Goal: Book appointment/travel/reservation

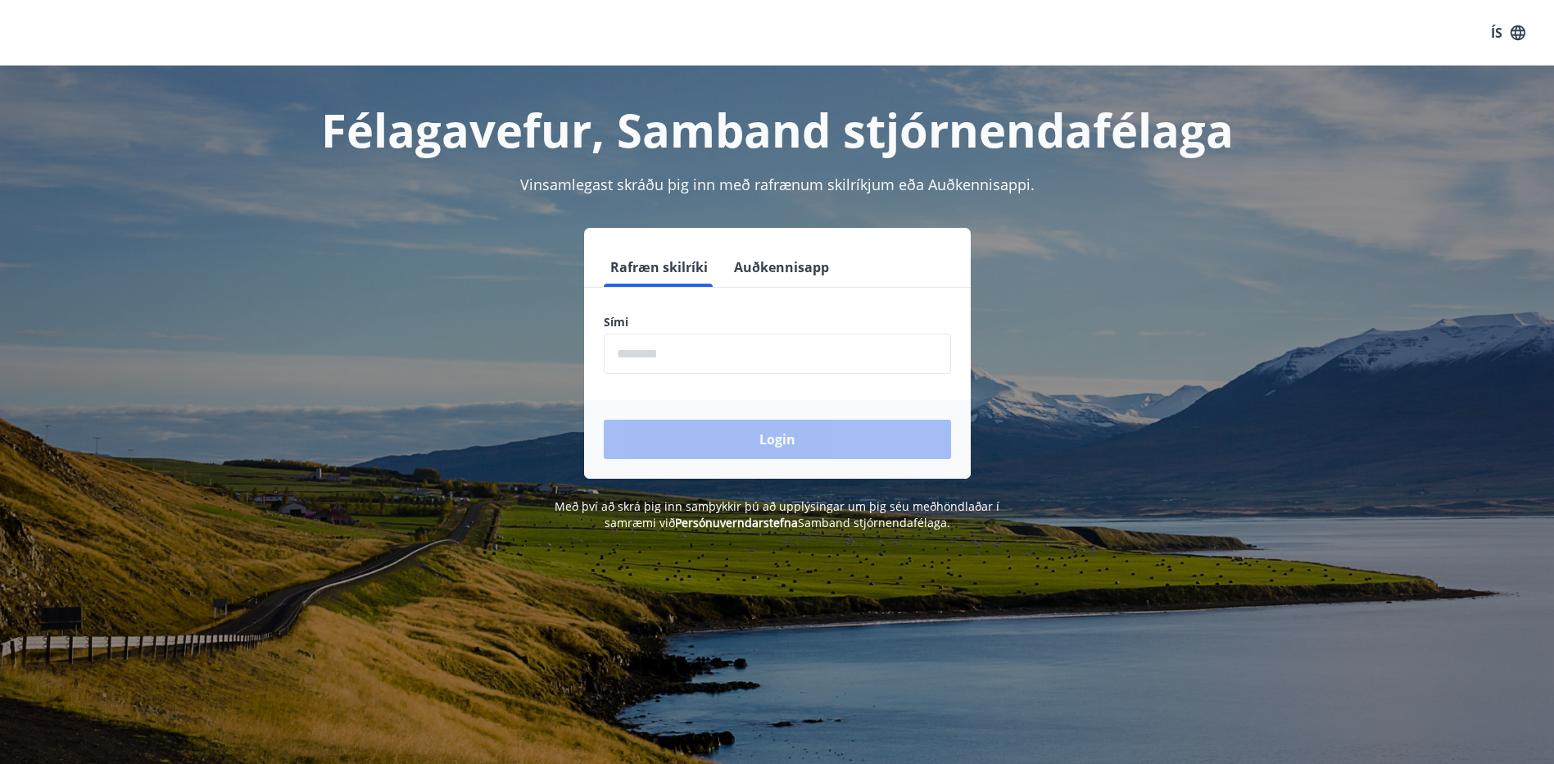
drag, startPoint x: 698, startPoint y: 347, endPoint x: 738, endPoint y: 347, distance: 40.1
click at [698, 347] on input "phone" at bounding box center [777, 353] width 347 height 40
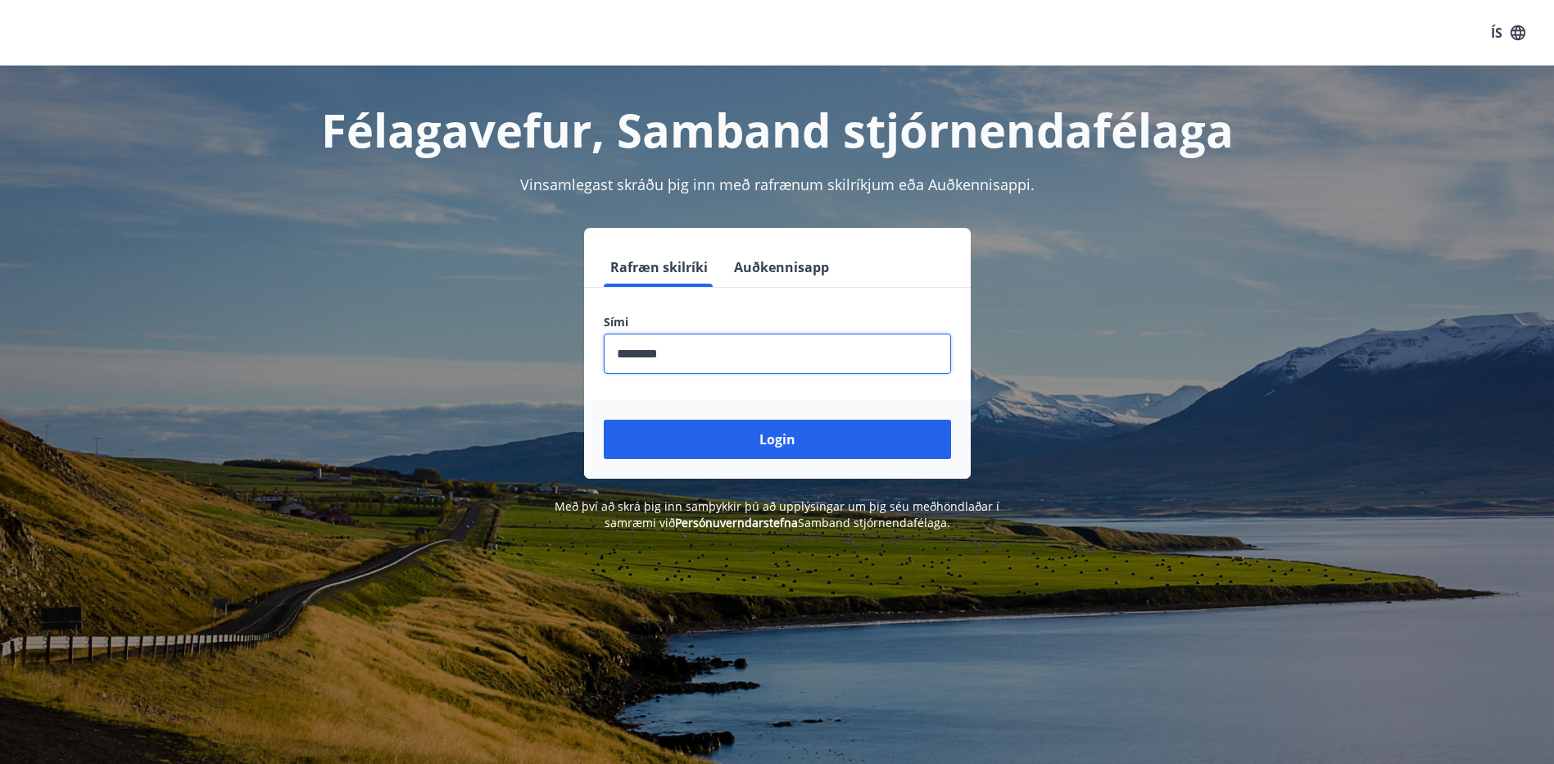
type input "********"
click at [604, 419] on button "Login" at bounding box center [777, 438] width 347 height 39
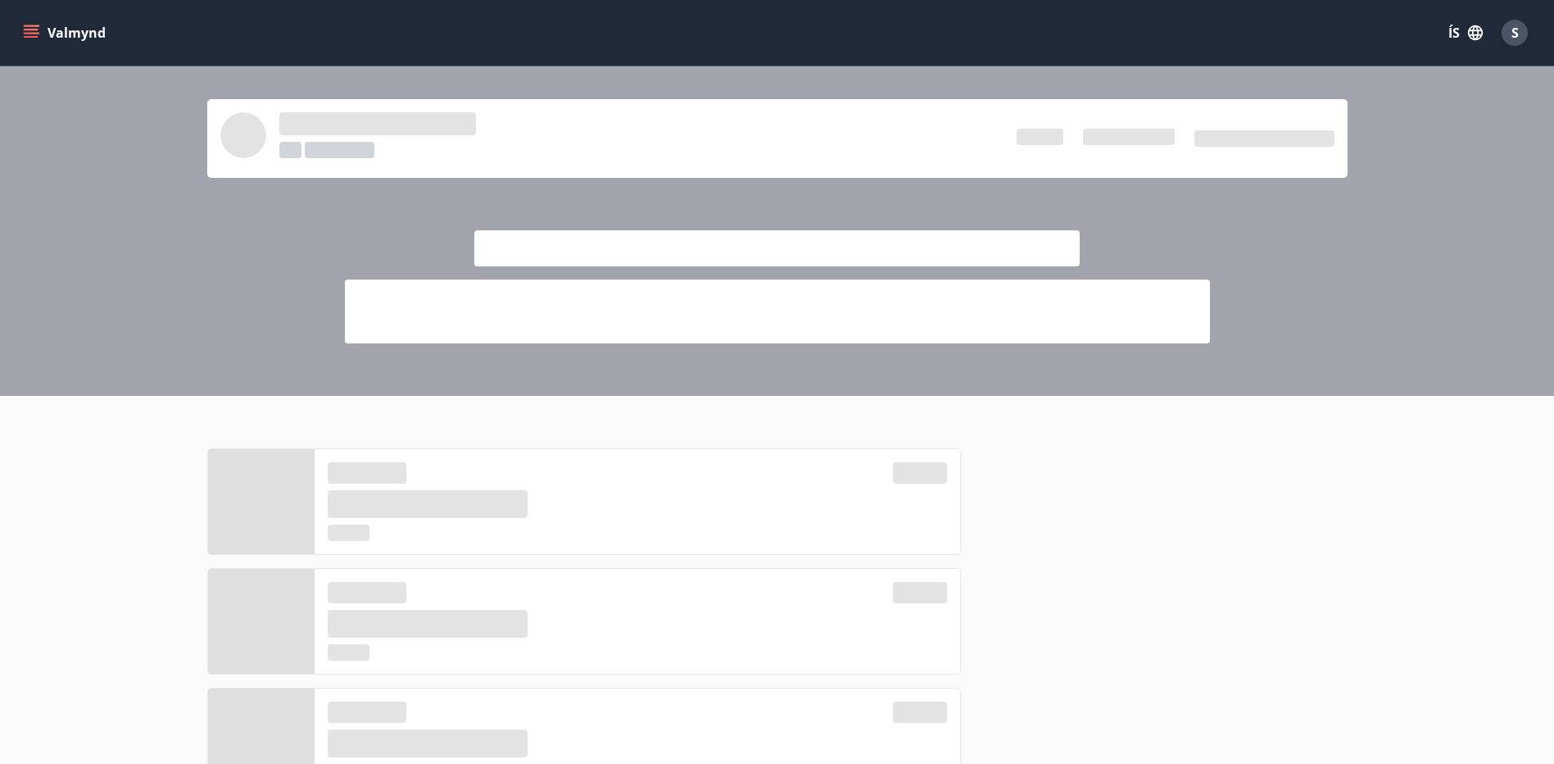
click at [28, 27] on icon "menu" at bounding box center [31, 33] width 16 height 16
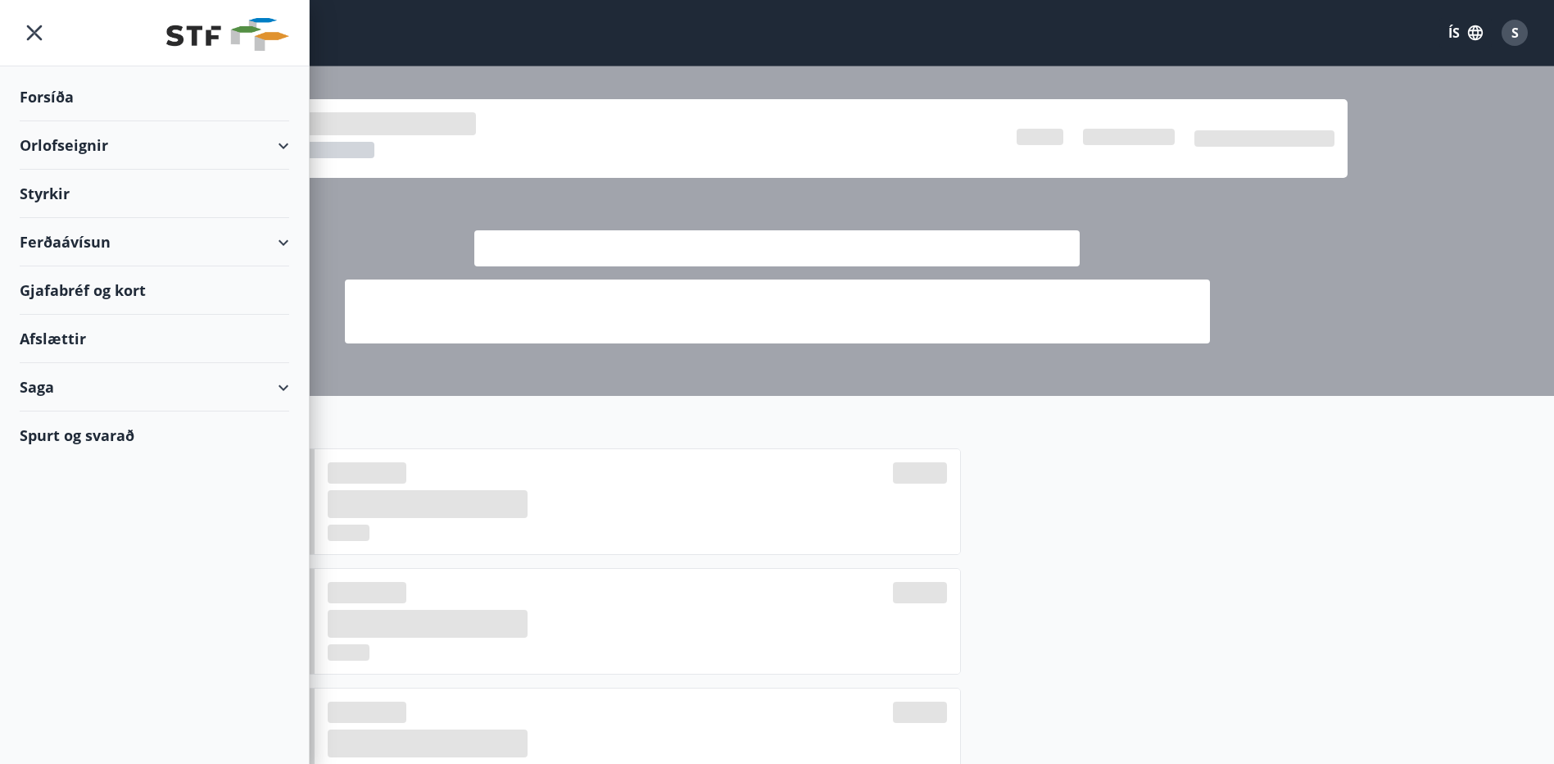
click at [291, 143] on icon at bounding box center [284, 146] width 20 height 20
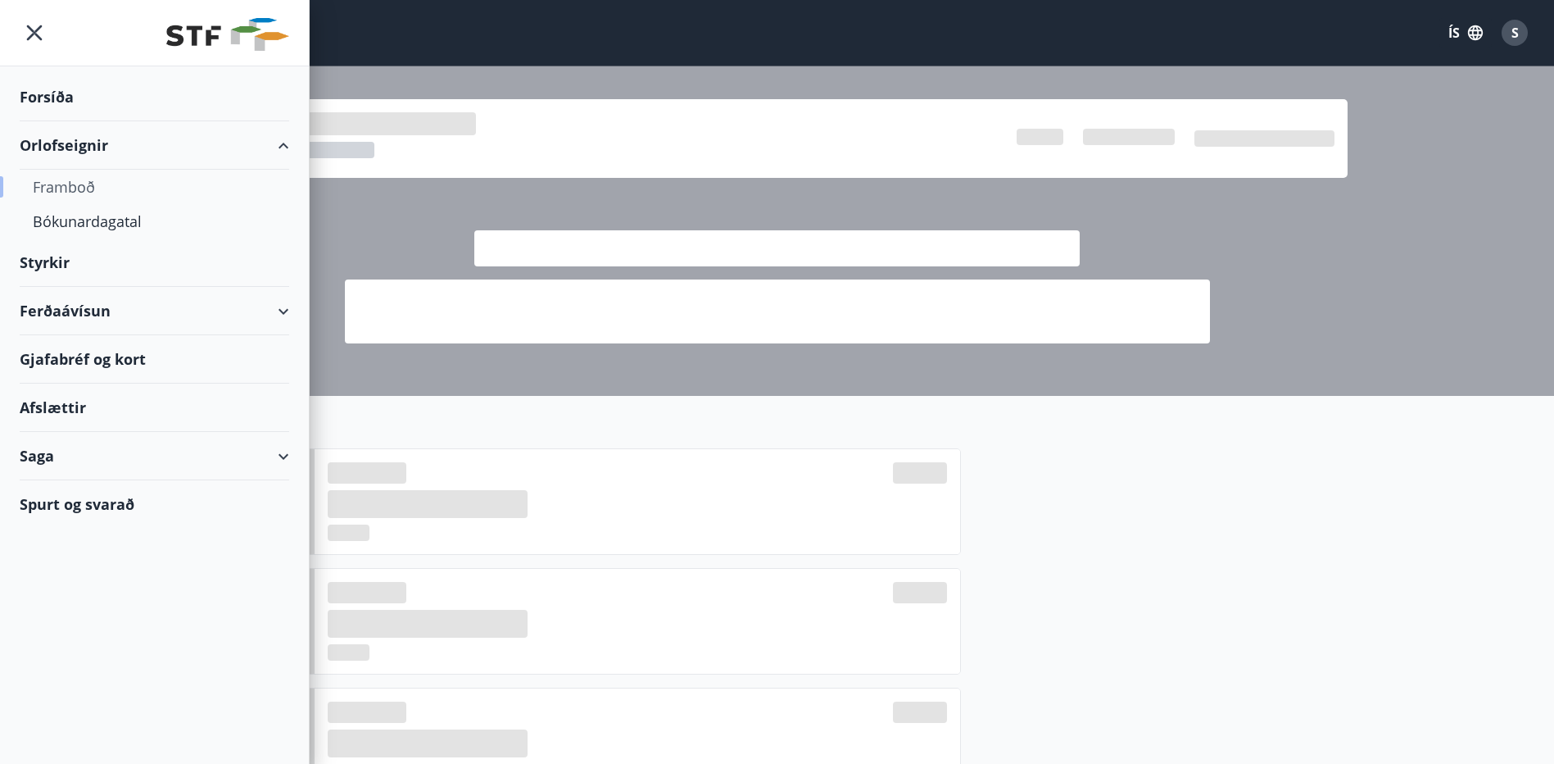
click at [84, 188] on div "Framboð" at bounding box center [154, 187] width 243 height 34
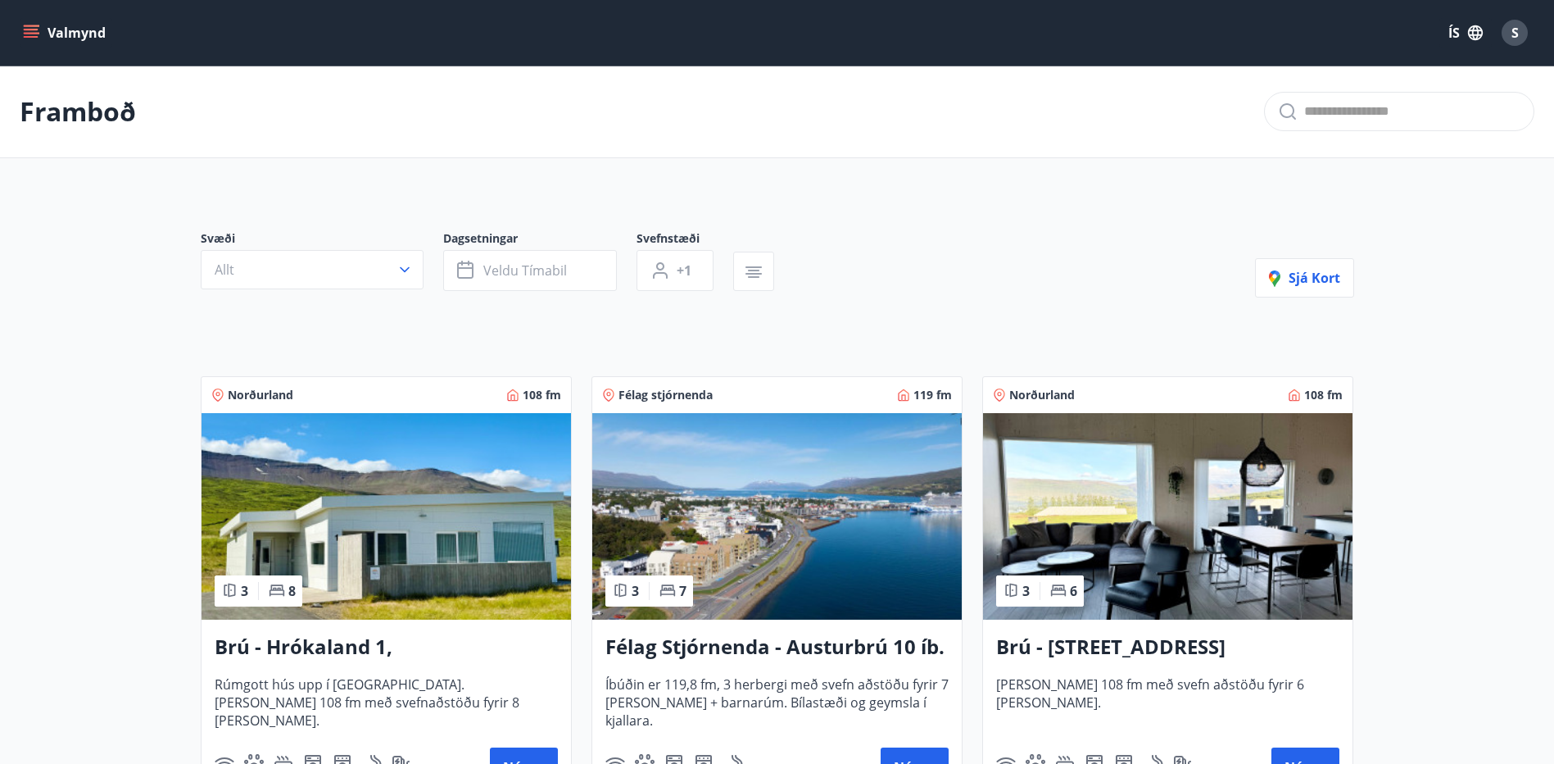
click at [38, 35] on icon "menu" at bounding box center [31, 33] width 16 height 16
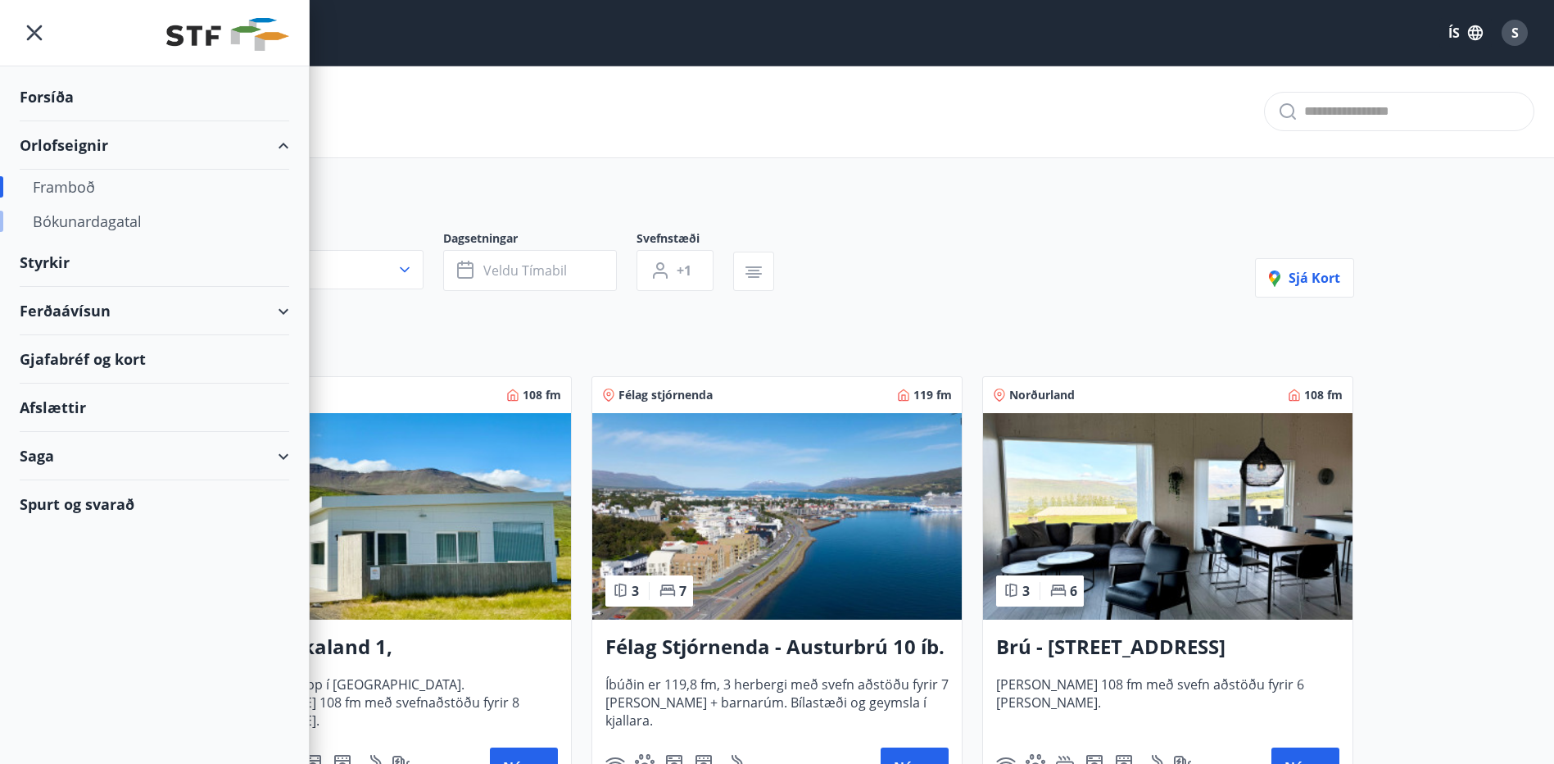
click at [87, 223] on div "Bókunardagatal" at bounding box center [154, 221] width 243 height 34
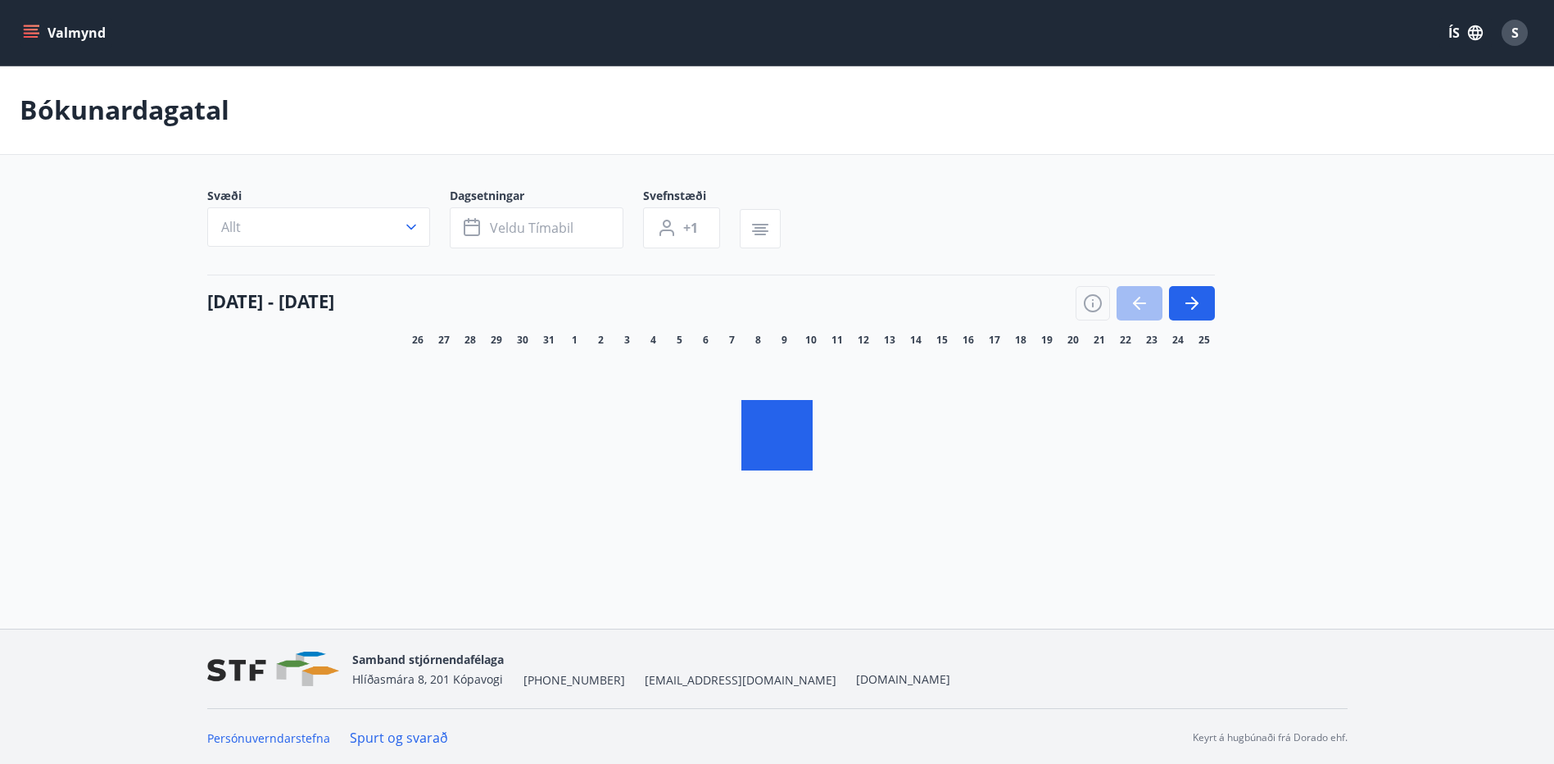
click at [415, 227] on icon "button" at bounding box center [411, 227] width 16 height 16
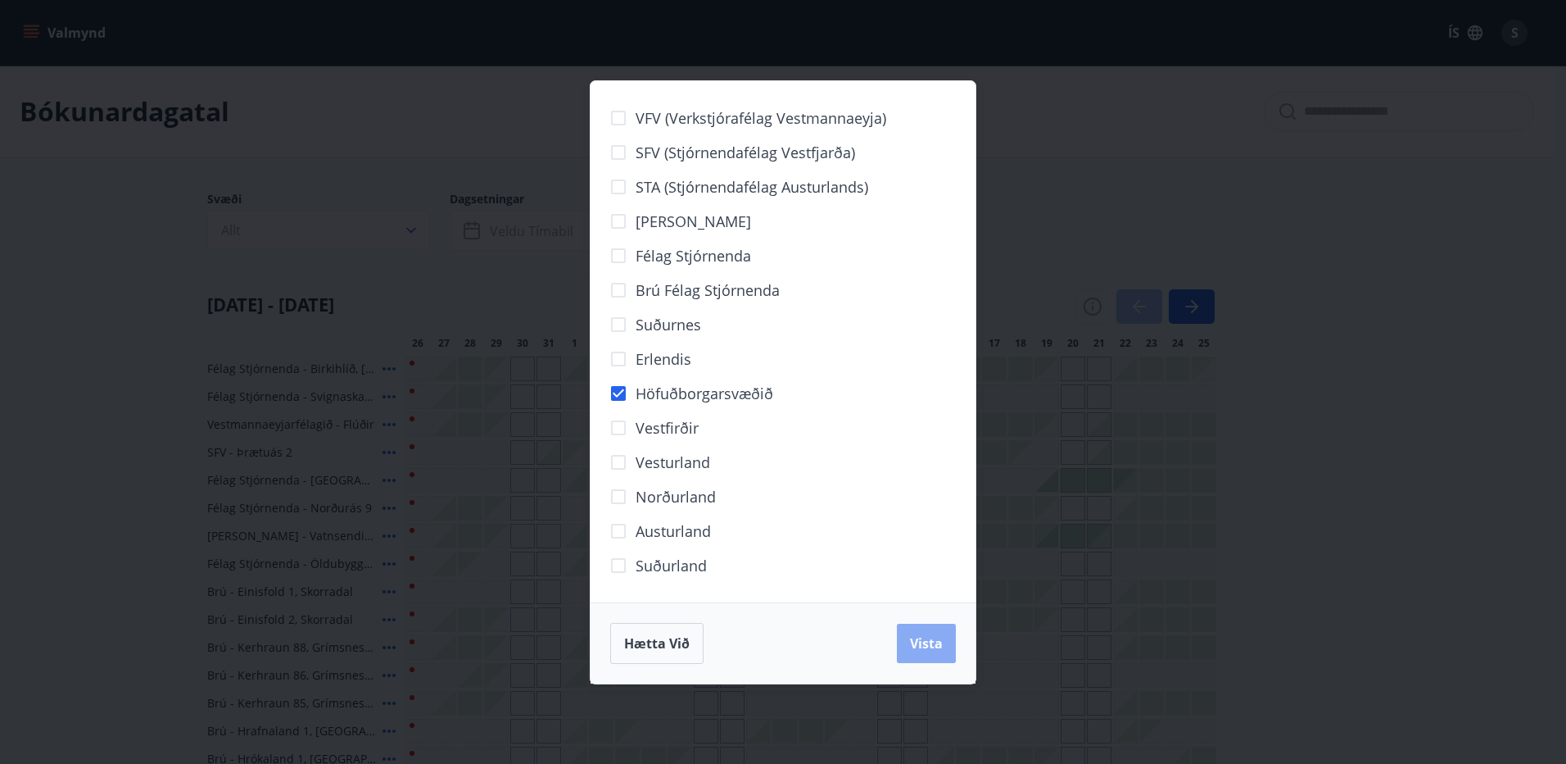
click at [950, 651] on button "Vista" at bounding box center [926, 642] width 59 height 39
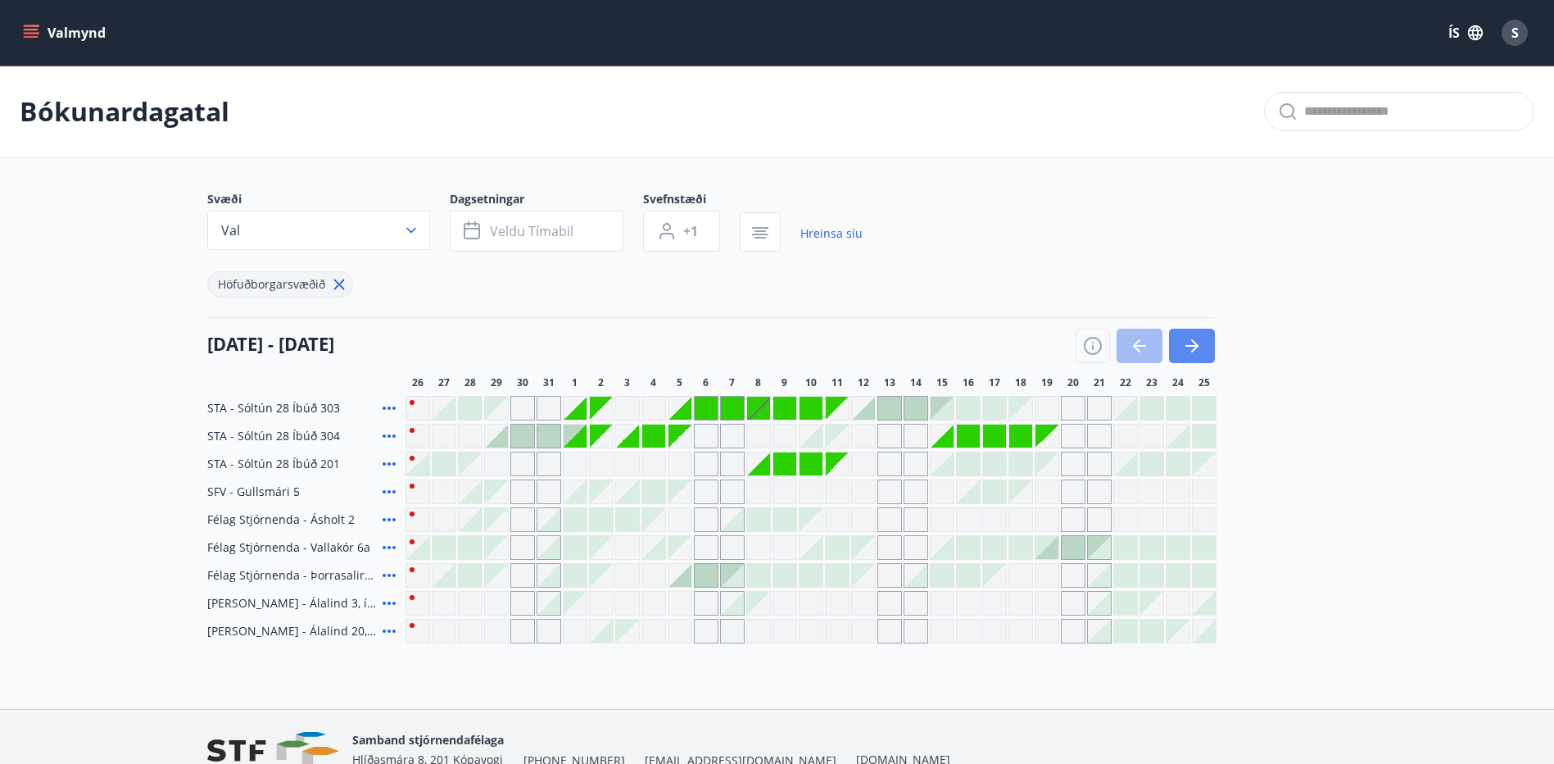
click at [1186, 348] on icon "button" at bounding box center [1192, 346] width 20 height 20
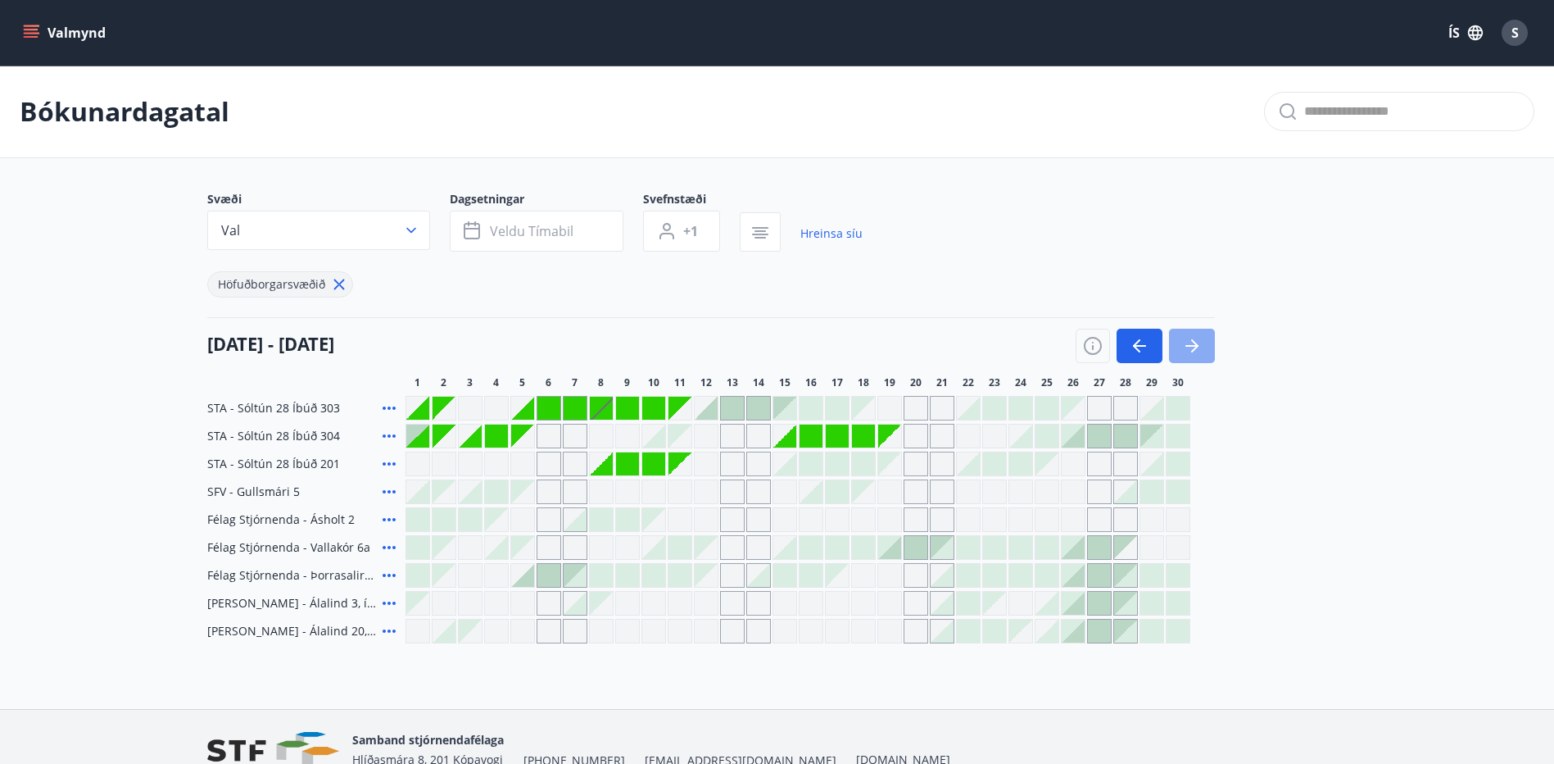
click at [1191, 346] on icon "button" at bounding box center [1192, 346] width 13 height 2
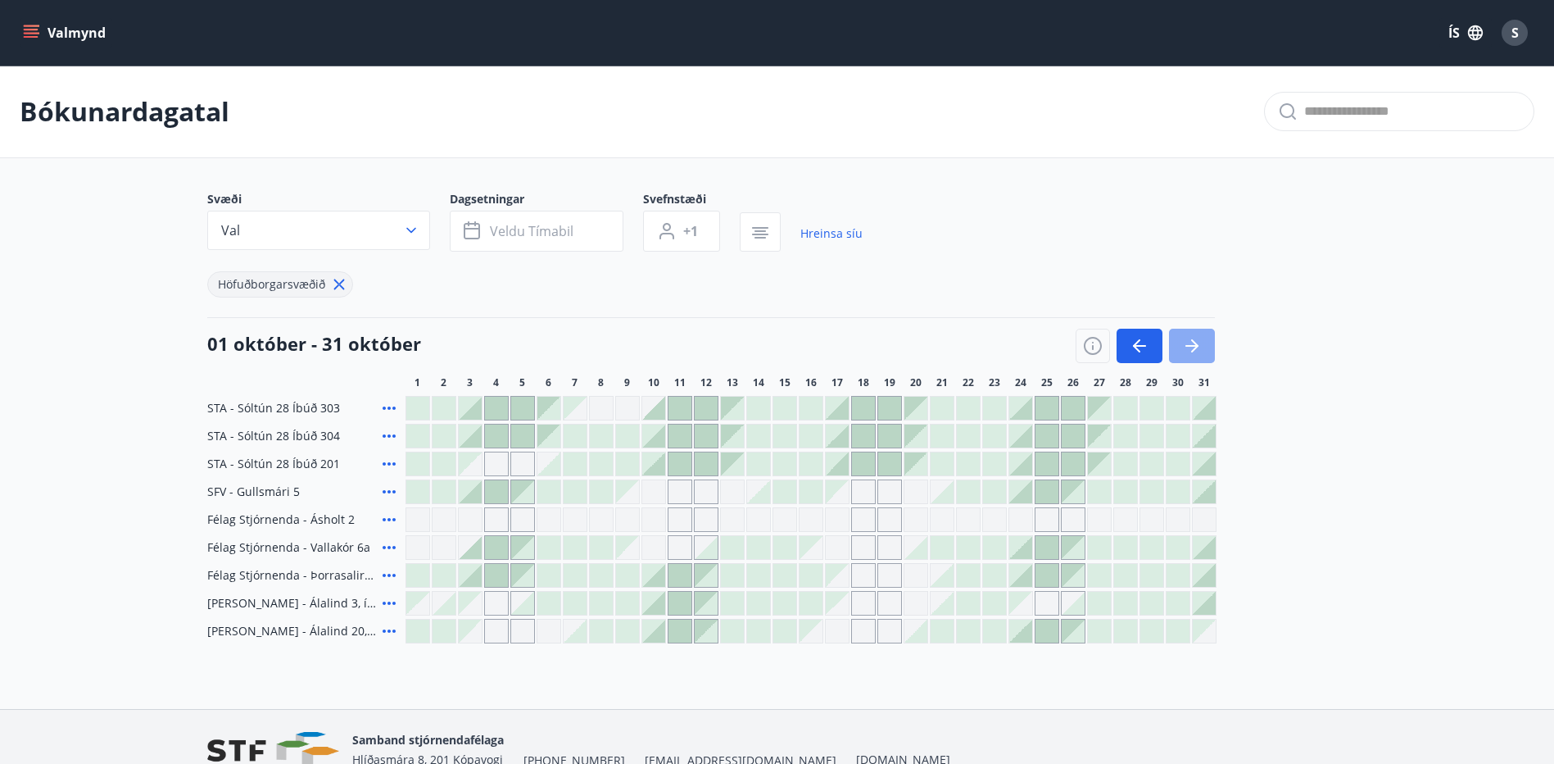
click at [1190, 345] on icon "button" at bounding box center [1192, 346] width 13 height 2
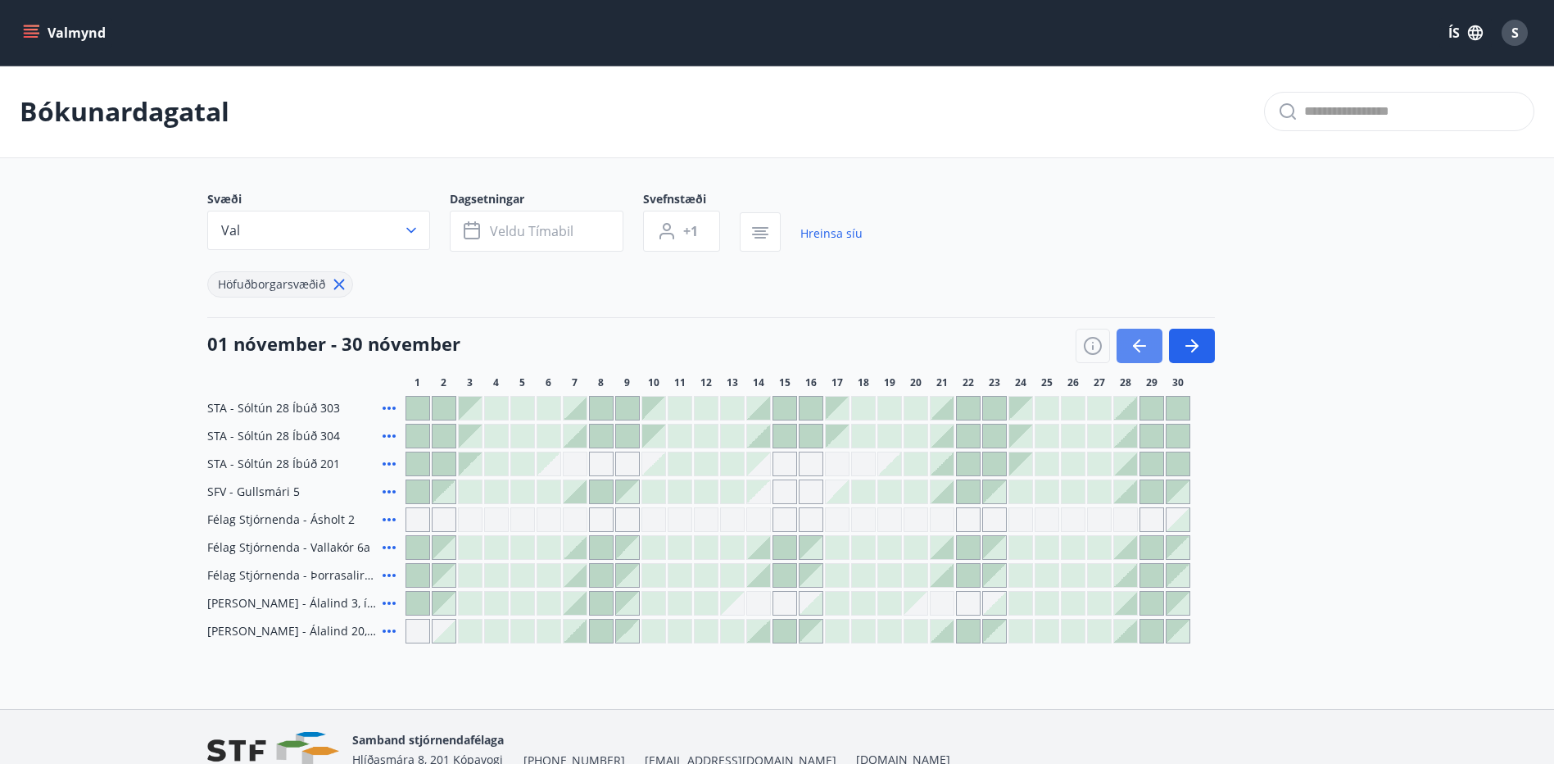
click at [1139, 346] on icon "button" at bounding box center [1139, 346] width 13 height 2
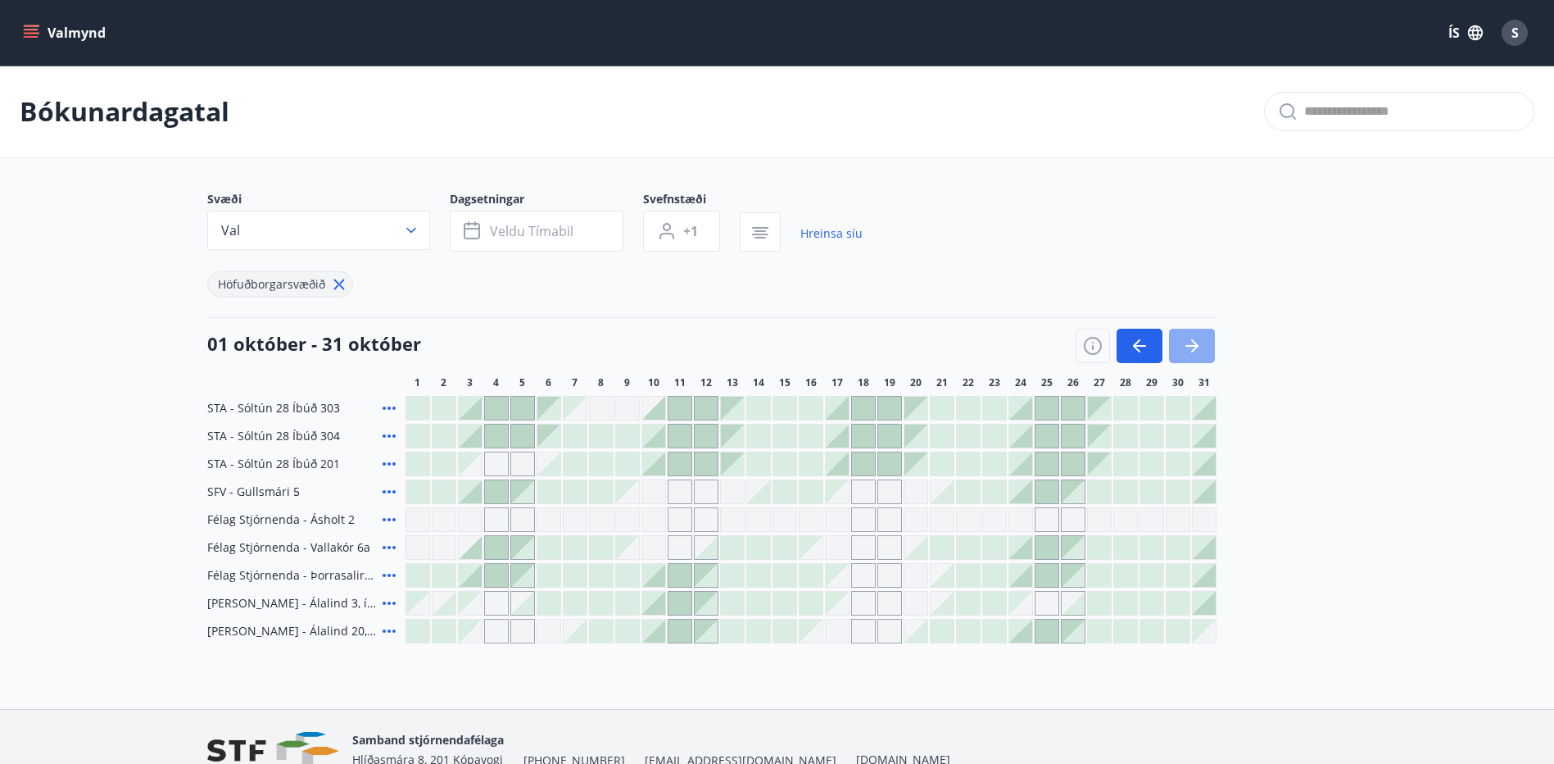
click at [1196, 342] on icon "button" at bounding box center [1192, 346] width 20 height 20
